Goal: Task Accomplishment & Management: Complete application form

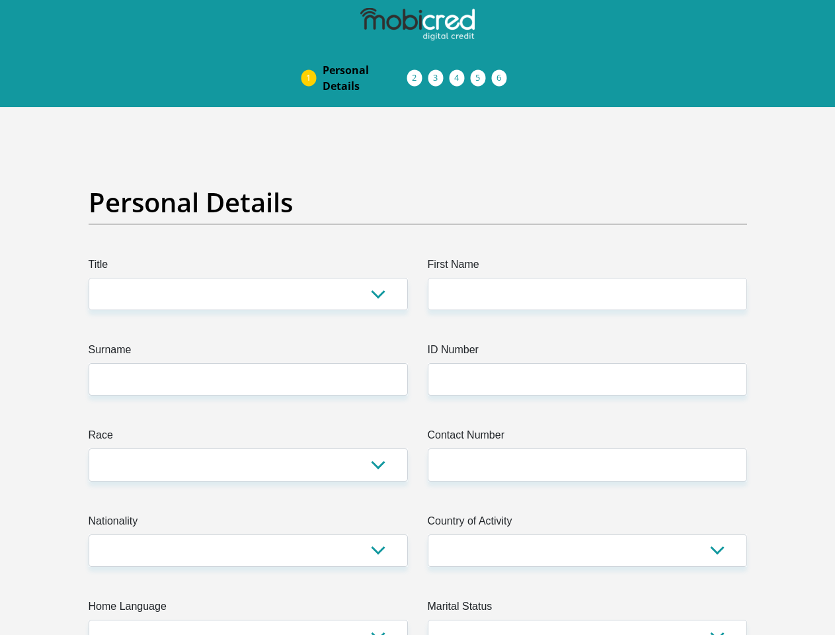
click at [0, 0] on img at bounding box center [0, 0] width 0 height 0
click at [312, 57] on link "Personal Details" at bounding box center [365, 78] width 106 height 42
click at [418, 73] on link "Acceptance of Services" at bounding box center [428, 78] width 21 height 11
click at [0, 0] on span "Documents" at bounding box center [0, 0] width 0 height 0
click at [481, 73] on link "Debicheck Mandate" at bounding box center [470, 78] width 21 height 11
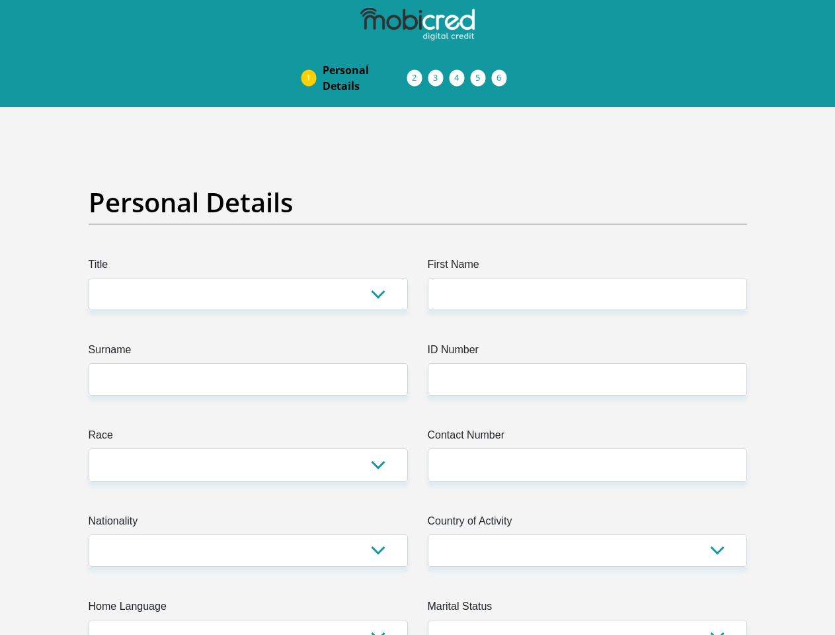
click at [502, 73] on link "Curata Authentication" at bounding box center [491, 78] width 21 height 11
click at [523, 73] on link "Pre Agreement Signoff" at bounding box center [512, 78] width 21 height 11
